Goal: Task Accomplishment & Management: Complete application form

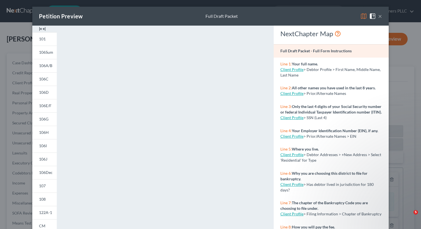
select select "0"
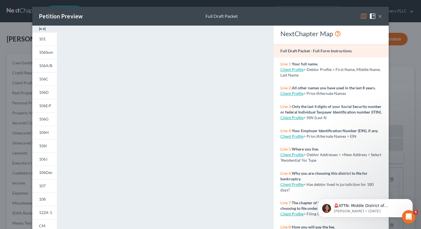
scroll to position [201, 0]
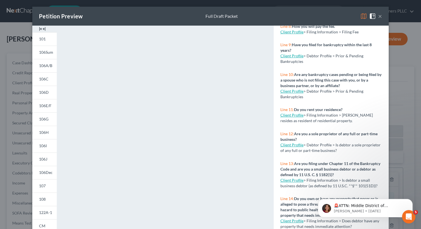
click at [378, 18] on button "×" at bounding box center [380, 16] width 4 height 7
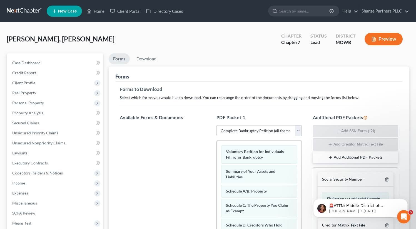
click at [210, 58] on ul "Forms Download" at bounding box center [259, 59] width 301 height 13
click at [345, 44] on div "MOWB" at bounding box center [346, 42] width 20 height 6
drag, startPoint x: 336, startPoint y: 41, endPoint x: 357, endPoint y: 47, distance: 22.5
click at [357, 47] on div "District MOWB" at bounding box center [346, 39] width 29 height 16
drag, startPoint x: 333, startPoint y: 35, endPoint x: 353, endPoint y: 43, distance: 21.7
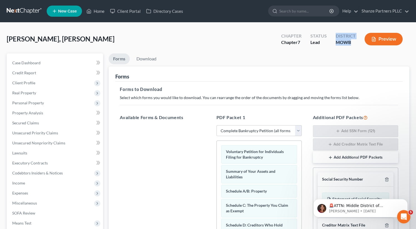
click at [353, 43] on div "District MOWB" at bounding box center [346, 39] width 29 height 16
click at [235, 41] on div "[PERSON_NAME], [PERSON_NAME] Upgraded Chapter Chapter 7 Status Lead District [G…" at bounding box center [208, 41] width 403 height 24
click at [241, 44] on div "[PERSON_NAME], [PERSON_NAME] Upgraded Chapter Chapter 7 Status Lead District [G…" at bounding box center [208, 41] width 403 height 24
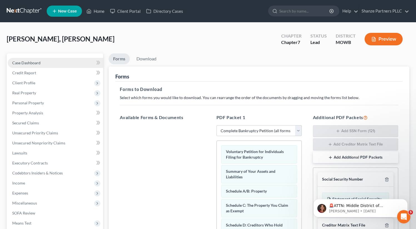
click at [66, 63] on link "Case Dashboard" at bounding box center [55, 63] width 95 height 10
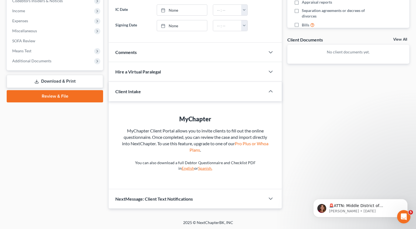
scroll to position [173, 0]
click at [388, 120] on div "Docs Tasks Events Fees Timer 0% Completed Nothing here yet! Credit Counseling C…" at bounding box center [349, 44] width 128 height 327
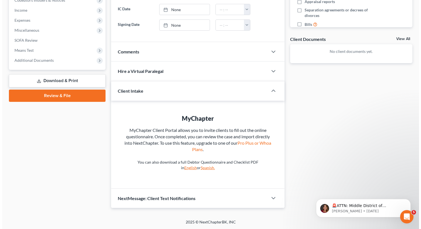
scroll to position [0, 0]
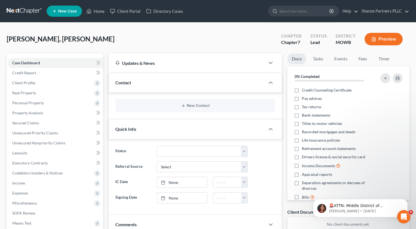
click at [347, 40] on div "MOWB" at bounding box center [346, 42] width 20 height 6
click at [381, 41] on button "Preview" at bounding box center [384, 39] width 38 height 13
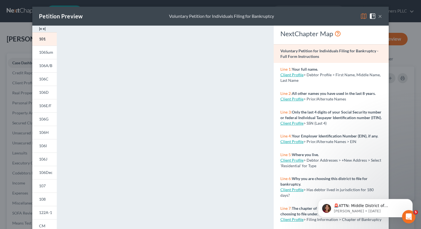
click at [378, 19] on button "×" at bounding box center [380, 16] width 4 height 7
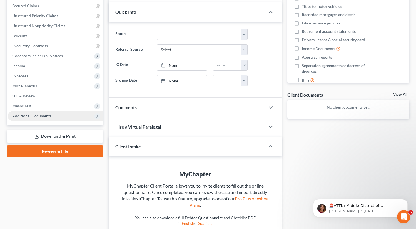
scroll to position [117, 0]
click at [48, 115] on span "Additional Documents" at bounding box center [31, 116] width 39 height 5
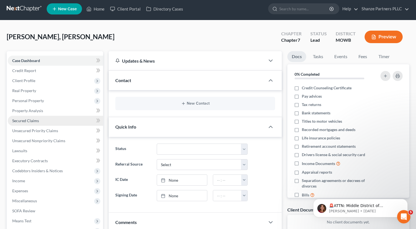
scroll to position [0, 0]
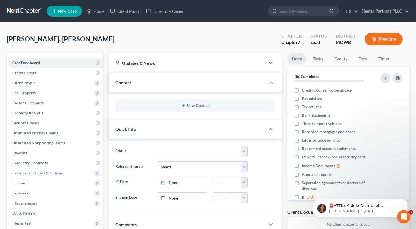
click at [346, 39] on div "District" at bounding box center [346, 36] width 20 height 6
click at [377, 38] on button "Preview" at bounding box center [384, 39] width 38 height 13
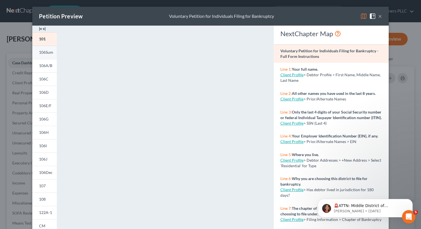
click at [33, 54] on link "106Sum" at bounding box center [44, 52] width 24 height 13
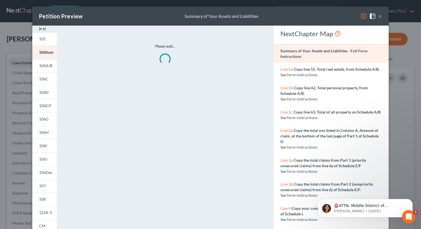
click at [378, 18] on button "×" at bounding box center [380, 16] width 4 height 7
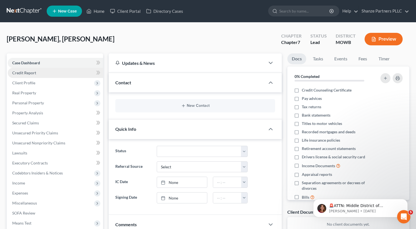
click at [18, 74] on span "Credit Report" at bounding box center [24, 72] width 24 height 5
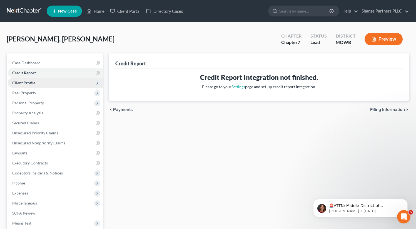
click at [21, 83] on span "Client Profile" at bounding box center [23, 82] width 23 height 5
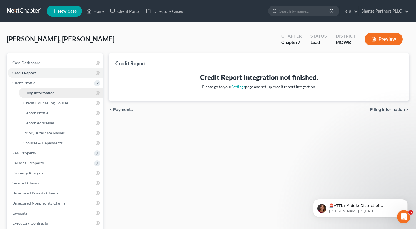
click at [28, 93] on span "Filing Information" at bounding box center [38, 92] width 31 height 5
select select "1"
select select "0"
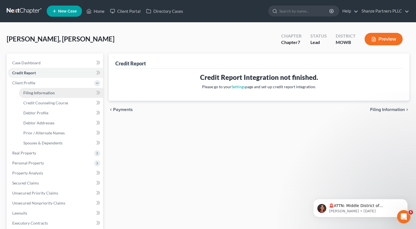
select select "50"
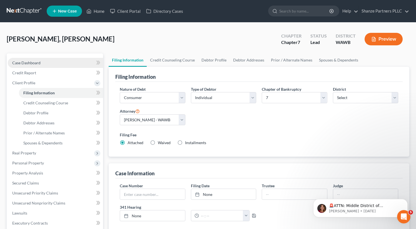
click at [61, 61] on link "Case Dashboard" at bounding box center [55, 63] width 95 height 10
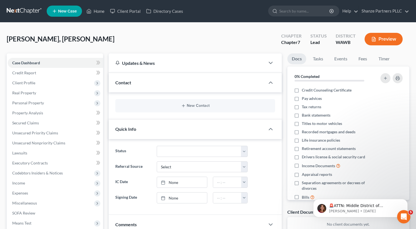
click at [154, 35] on div "[PERSON_NAME], [PERSON_NAME] Upgraded Chapter Chapter 7 Status Lead District [G…" at bounding box center [208, 41] width 403 height 24
